Goal: Transaction & Acquisition: Purchase product/service

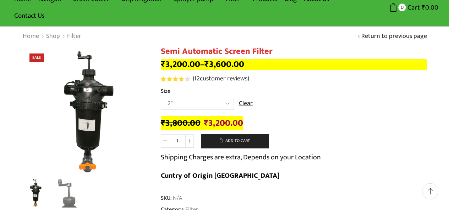
scroll to position [37, 0]
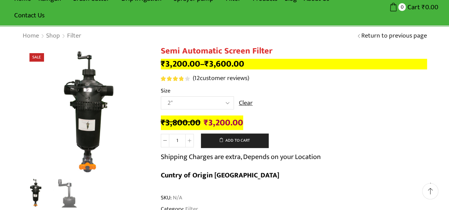
click at [227, 103] on select "Choose an option 2" 2.5" 3"" at bounding box center [197, 102] width 73 height 13
select select "3""
click at [161, 97] on select "Choose an option 2" 2.5" 3"" at bounding box center [197, 102] width 73 height 13
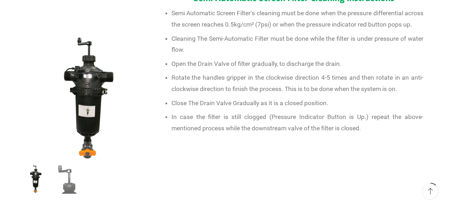
scroll to position [467, 0]
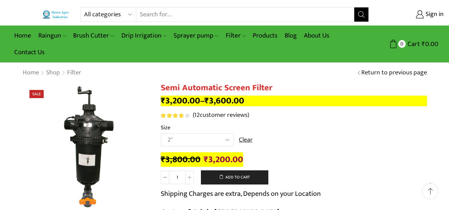
scroll to position [22, 0]
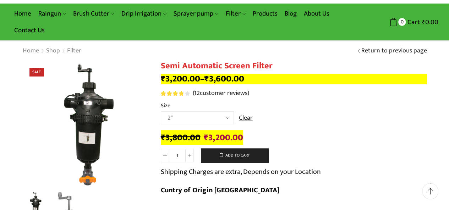
click at [196, 121] on select "Choose an option 2" 2.5" 3"" at bounding box center [197, 117] width 73 height 13
select select "3""
click at [161, 112] on select "Choose an option 2" 2.5" 3"" at bounding box center [197, 117] width 73 height 13
